Goal: Transaction & Acquisition: Purchase product/service

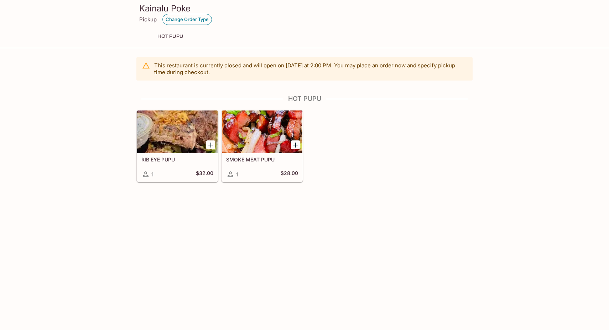
click at [165, 20] on button "Change Order Type" at bounding box center [186, 19] width 49 height 11
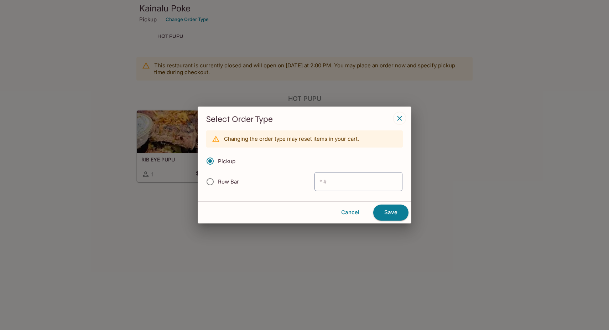
click at [147, 224] on div "Select Order Type Changing the order type may reset items in your cart. Pickup …" at bounding box center [304, 165] width 609 height 330
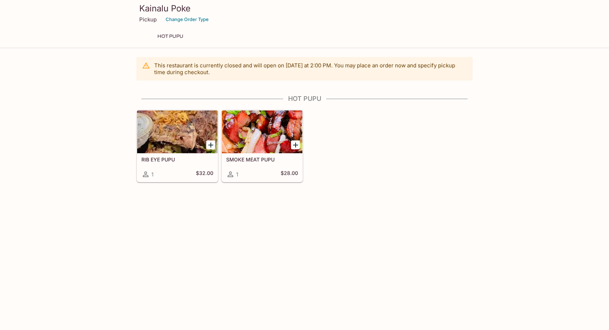
click at [148, 21] on p "Pickup" at bounding box center [147, 19] width 17 height 7
click at [185, 20] on button "Change Order Type" at bounding box center [186, 19] width 49 height 11
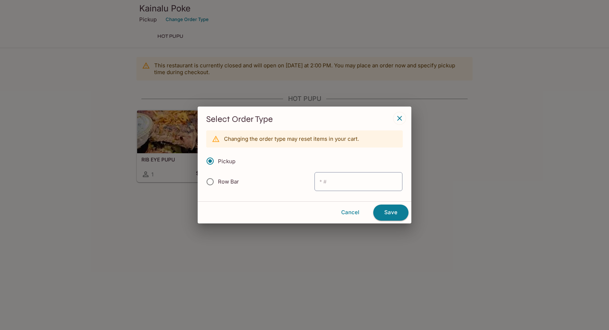
click at [124, 186] on div "Select Order Type Changing the order type may reset items in your cart. Pickup …" at bounding box center [304, 165] width 609 height 330
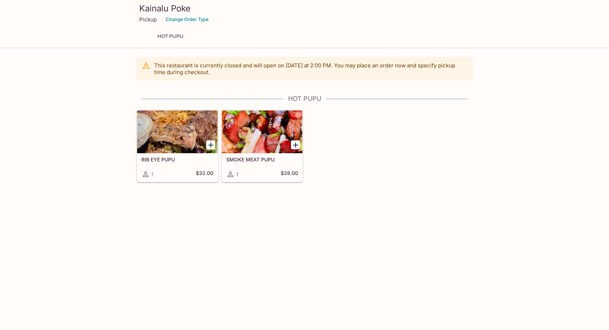
click at [177, 49] on div "Kainalu Poke Pickup Change Order Type HOT PUPU This restaurant is currently clo…" at bounding box center [304, 91] width 609 height 182
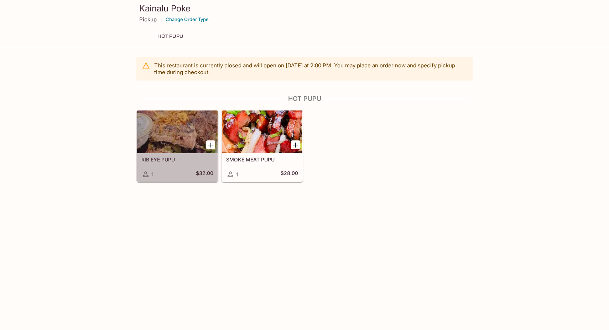
click at [182, 116] on div at bounding box center [177, 131] width 80 height 43
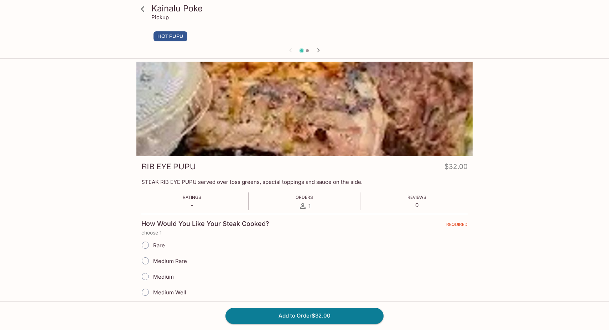
click at [319, 48] on icon "button" at bounding box center [318, 50] width 9 height 9
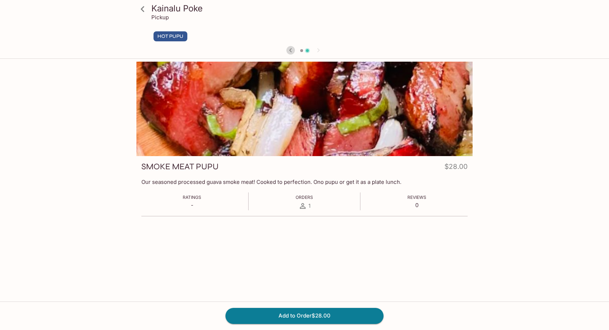
click at [288, 49] on icon "button" at bounding box center [290, 50] width 9 height 9
